Goal: Transaction & Acquisition: Download file/media

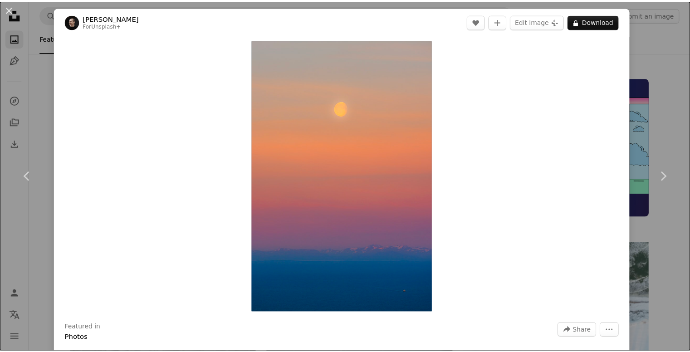
scroll to position [3040, 0]
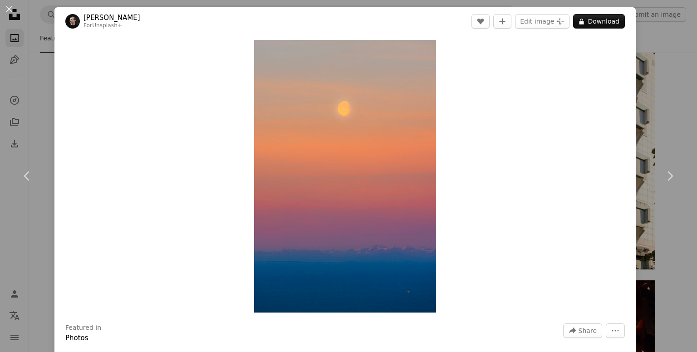
click at [660, 126] on div "An X shape Chevron left Chevron right [PERSON_NAME] For Unsplash+ A heart A plu…" at bounding box center [348, 176] width 697 height 352
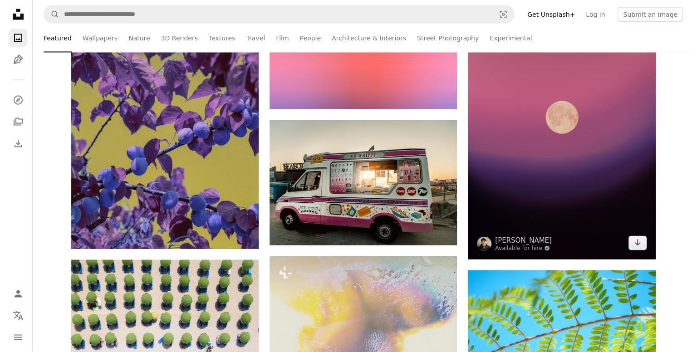
scroll to position [12160, 0]
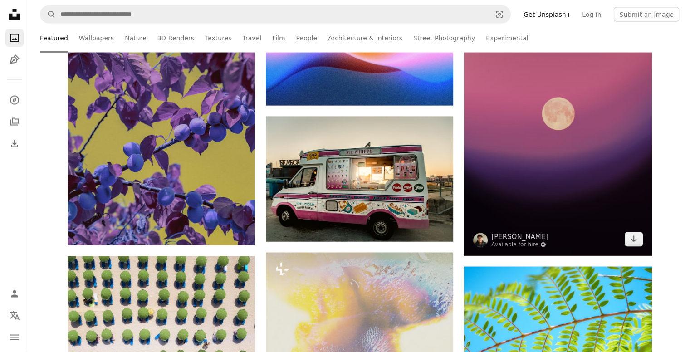
click at [583, 134] on img at bounding box center [557, 115] width 187 height 281
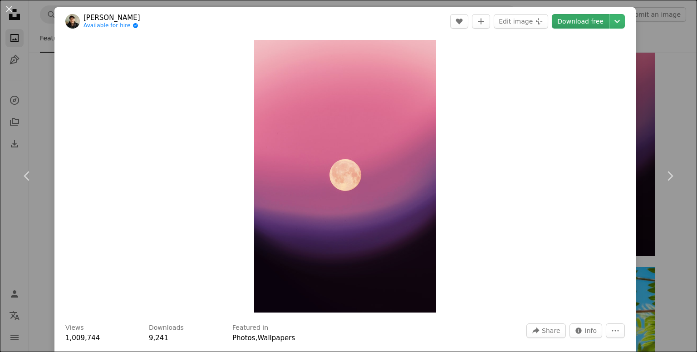
click at [563, 24] on link "Download free" at bounding box center [580, 21] width 57 height 15
